Goal: Task Accomplishment & Management: Manage account settings

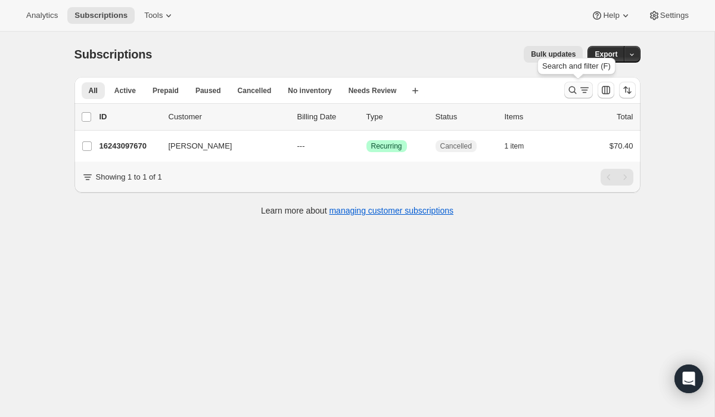
click at [575, 89] on icon "Search and filter results" at bounding box center [573, 90] width 12 height 12
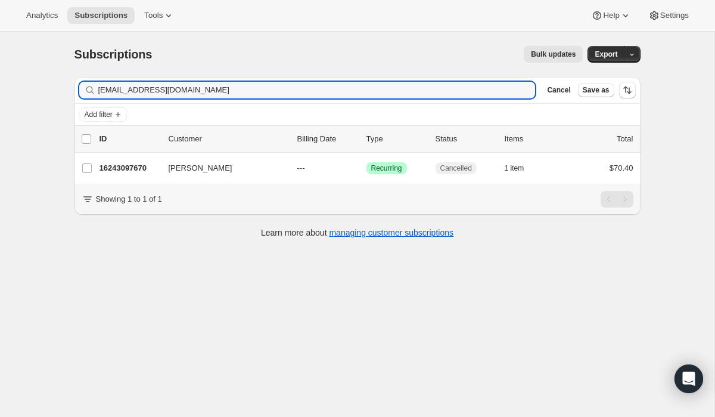
drag, startPoint x: 201, startPoint y: 90, endPoint x: 92, endPoint y: 96, distance: 109.8
click at [92, 95] on div "[EMAIL_ADDRESS][DOMAIN_NAME] Clear" at bounding box center [307, 90] width 457 height 17
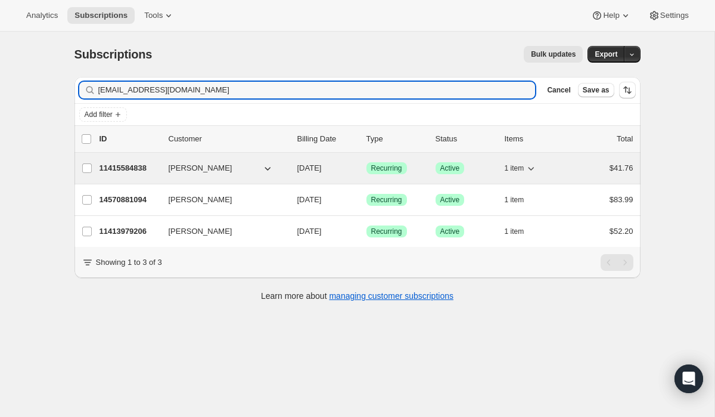
type input "[EMAIL_ADDRESS][DOMAIN_NAME]"
click at [193, 165] on span "[PERSON_NAME]" at bounding box center [201, 168] width 64 height 12
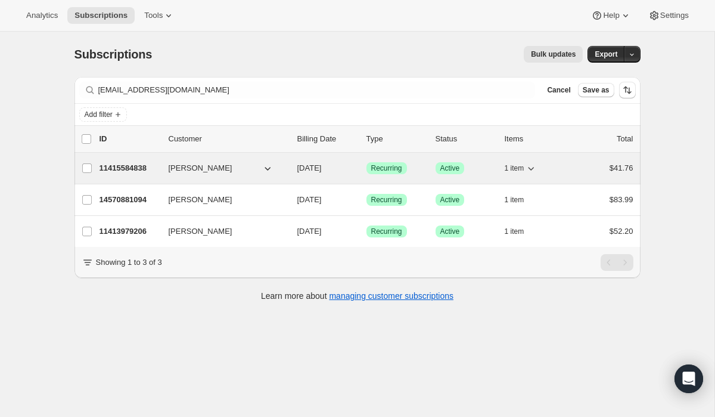
click at [141, 166] on p "11415584838" at bounding box center [130, 168] width 60 height 12
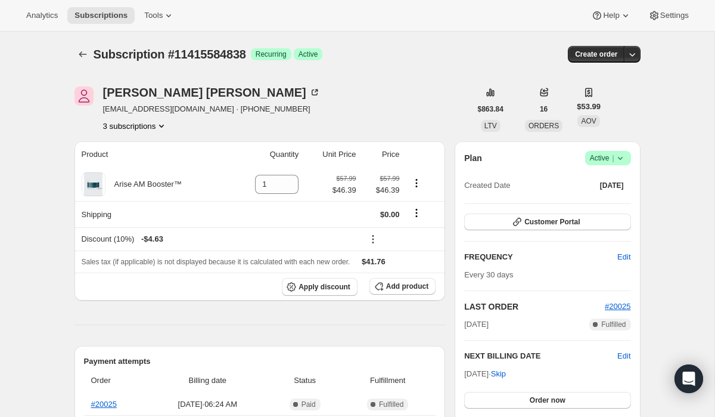
click at [146, 126] on button "3 subscriptions" at bounding box center [135, 126] width 65 height 12
click at [148, 146] on span "11413979206" at bounding box center [135, 148] width 83 height 12
click at [147, 125] on button "3 subscriptions" at bounding box center [135, 126] width 65 height 12
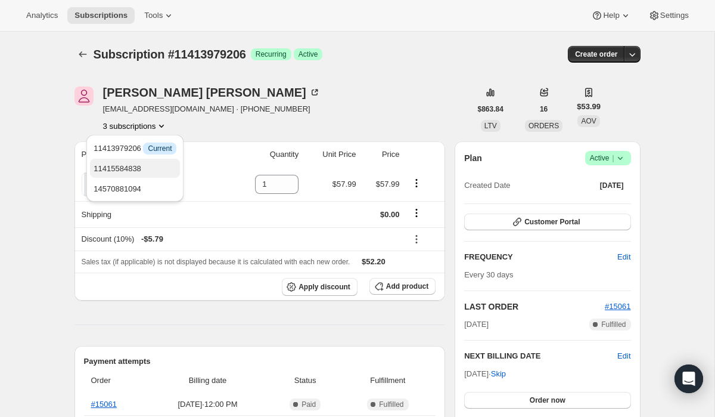
click at [150, 169] on span "11415584838" at bounding box center [135, 169] width 83 height 12
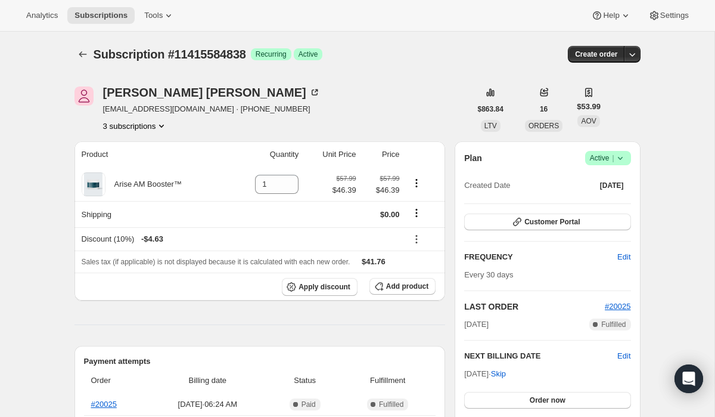
click at [151, 126] on button "3 subscriptions" at bounding box center [135, 126] width 65 height 12
click at [151, 148] on span "11413979206" at bounding box center [135, 148] width 83 height 12
click at [145, 126] on button "3 subscriptions" at bounding box center [135, 126] width 65 height 12
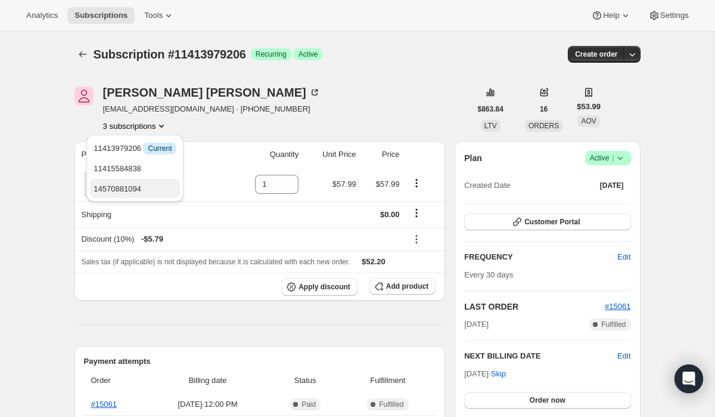
click at [147, 189] on span "14570881094" at bounding box center [135, 189] width 83 height 12
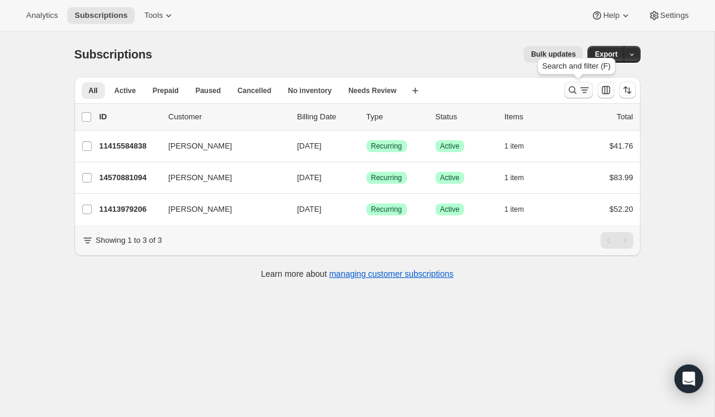
click at [572, 88] on icon "Search and filter results" at bounding box center [573, 90] width 12 height 12
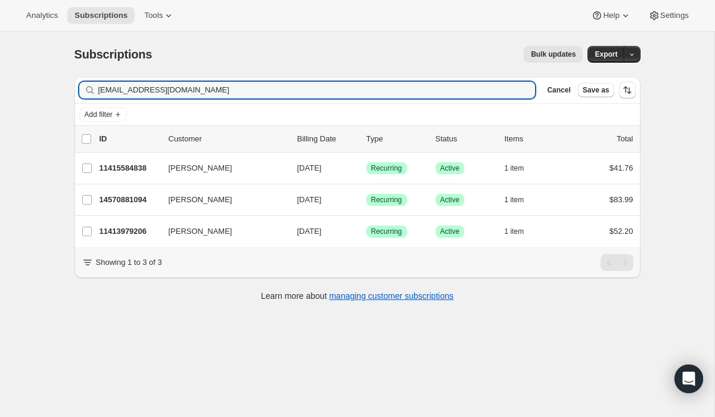
drag, startPoint x: 225, startPoint y: 89, endPoint x: 84, endPoint y: 88, distance: 141.3
click at [84, 88] on div "[EMAIL_ADDRESS][DOMAIN_NAME] Clear" at bounding box center [307, 90] width 457 height 17
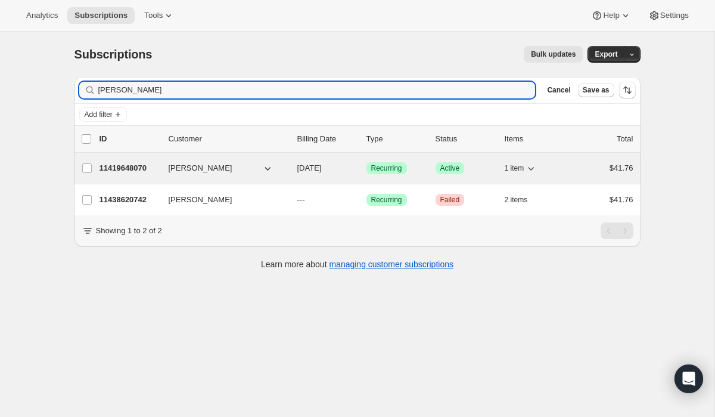
type input "[PERSON_NAME]"
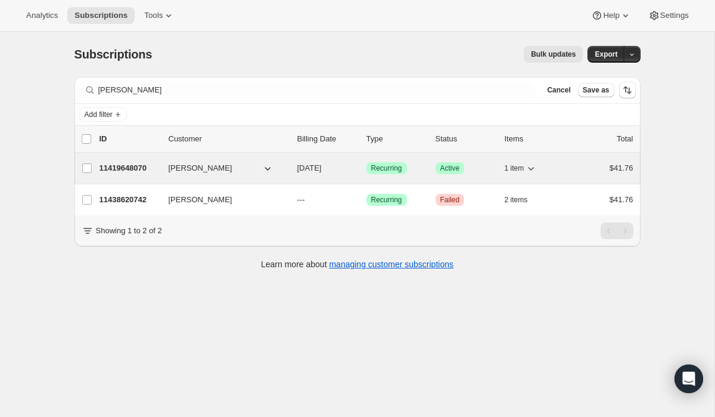
click at [121, 163] on p "11419648070" at bounding box center [130, 168] width 60 height 12
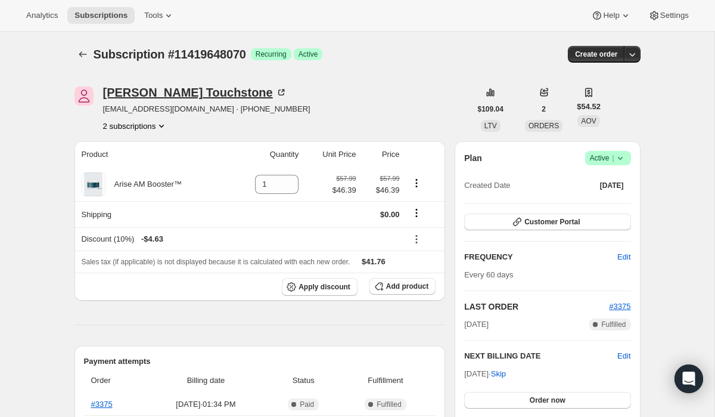
click at [170, 86] on div "[PERSON_NAME]" at bounding box center [195, 92] width 184 height 12
